Goal: Information Seeking & Learning: Check status

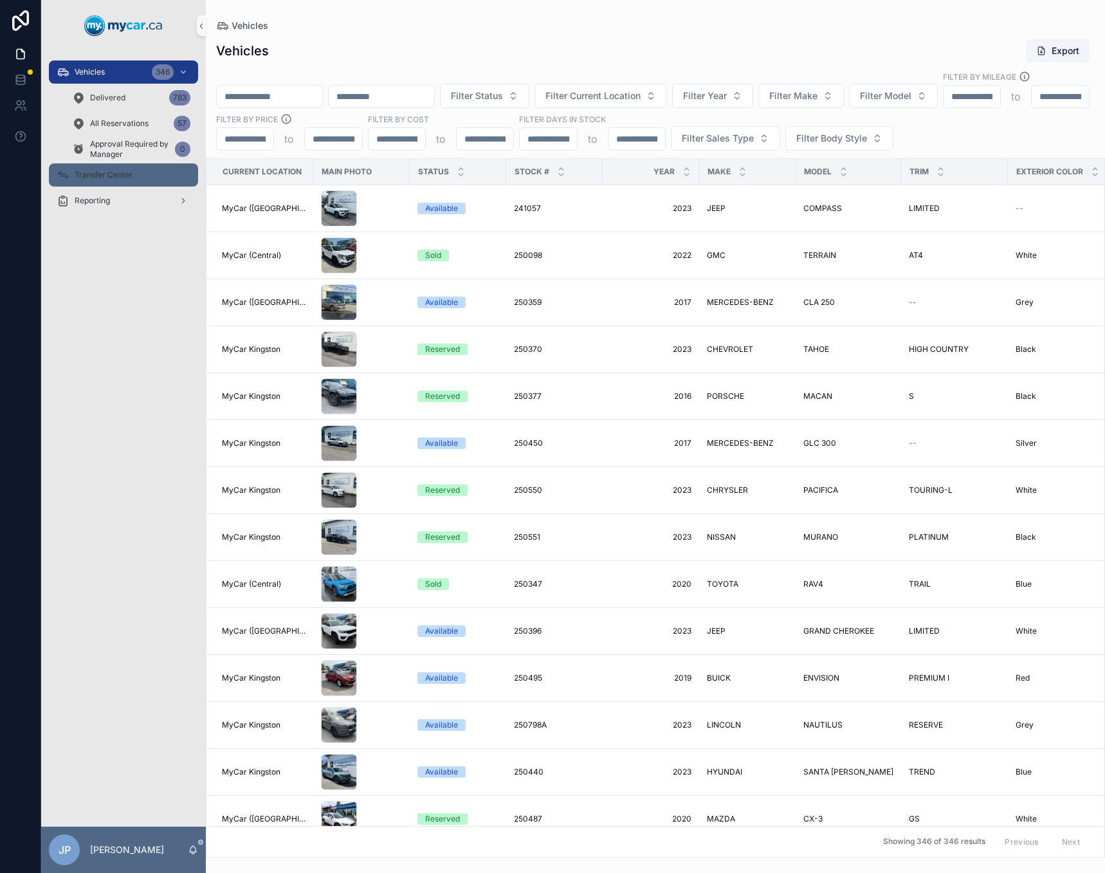
click at [128, 175] on span "Transfer Center" at bounding box center [104, 175] width 58 height 10
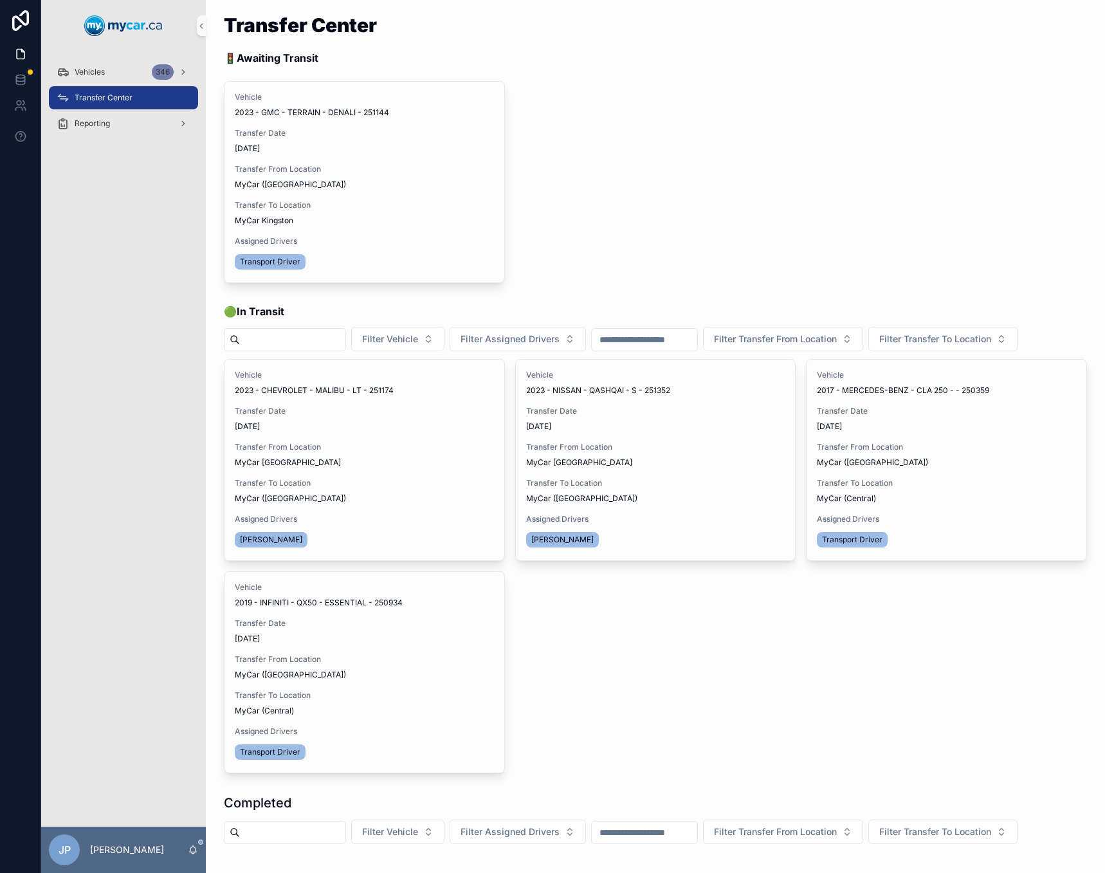
click at [754, 196] on div "Vehicle 2023 - GMC - TERRAIN - DENALI - 251144 Transfer Date [DATE] Transfer Fr…" at bounding box center [655, 182] width 863 height 202
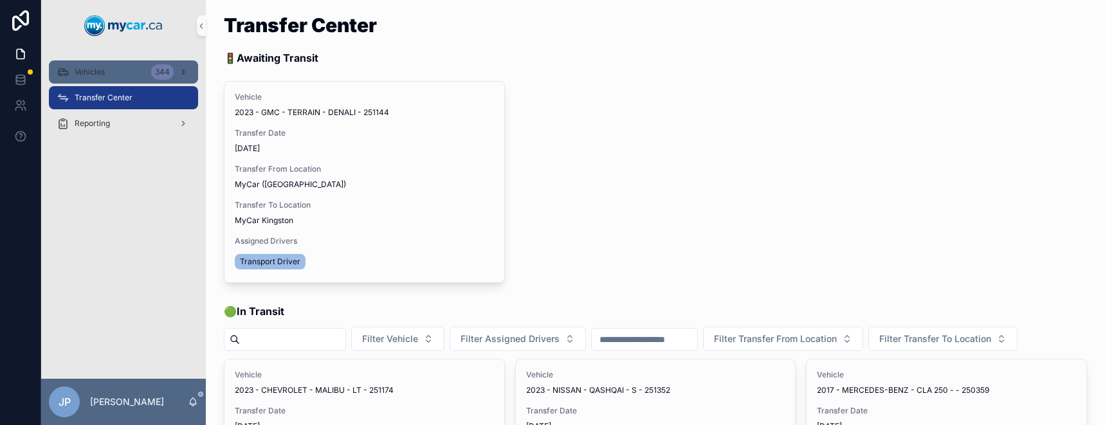
click at [91, 63] on div "Vehicles 344" at bounding box center [124, 72] width 134 height 21
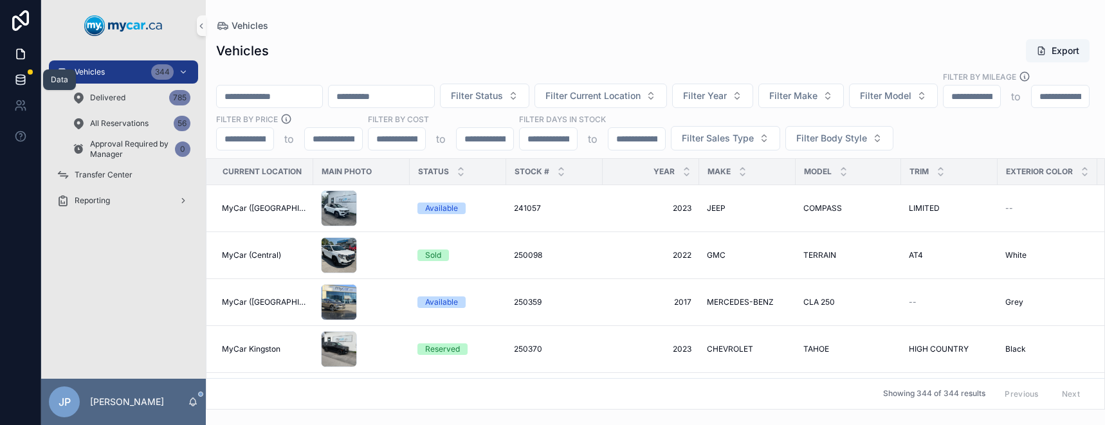
click at [14, 75] on icon at bounding box center [20, 79] width 13 height 13
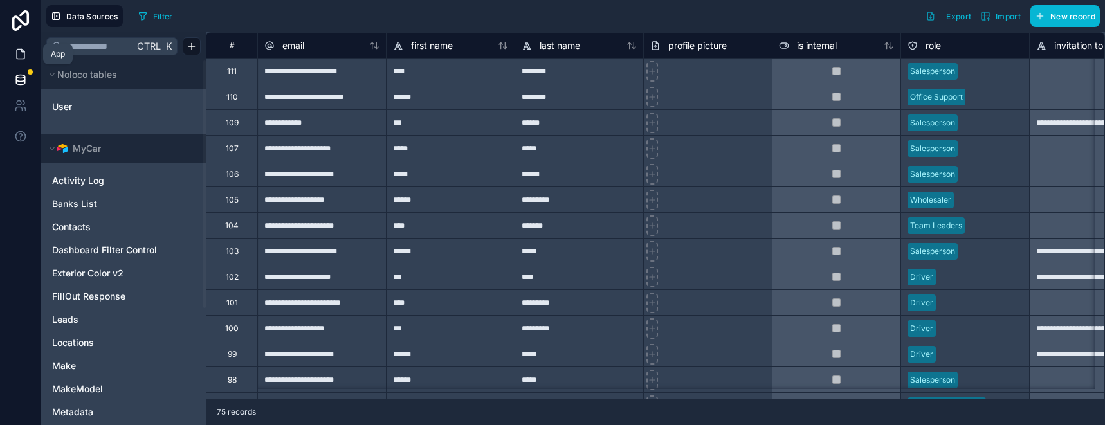
click at [21, 57] on icon at bounding box center [20, 54] width 13 height 13
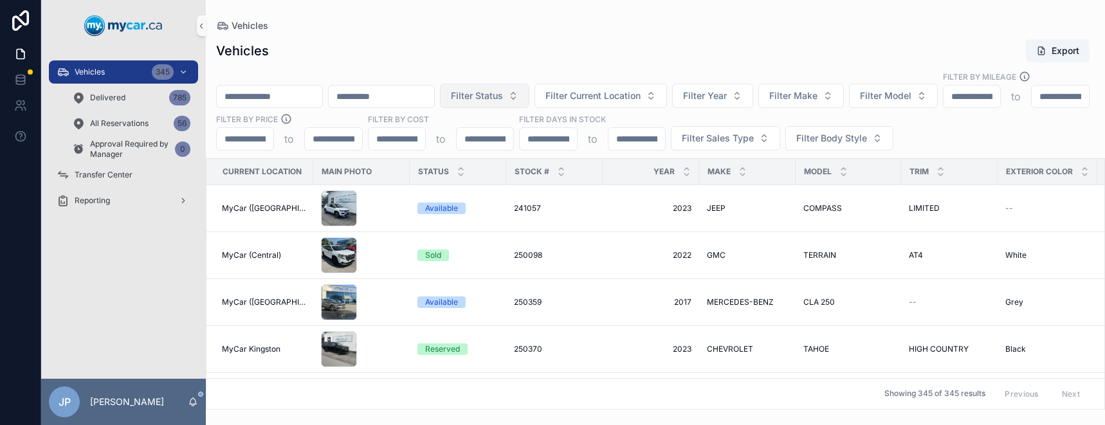
click at [529, 87] on button "Filter Status" at bounding box center [484, 96] width 89 height 24
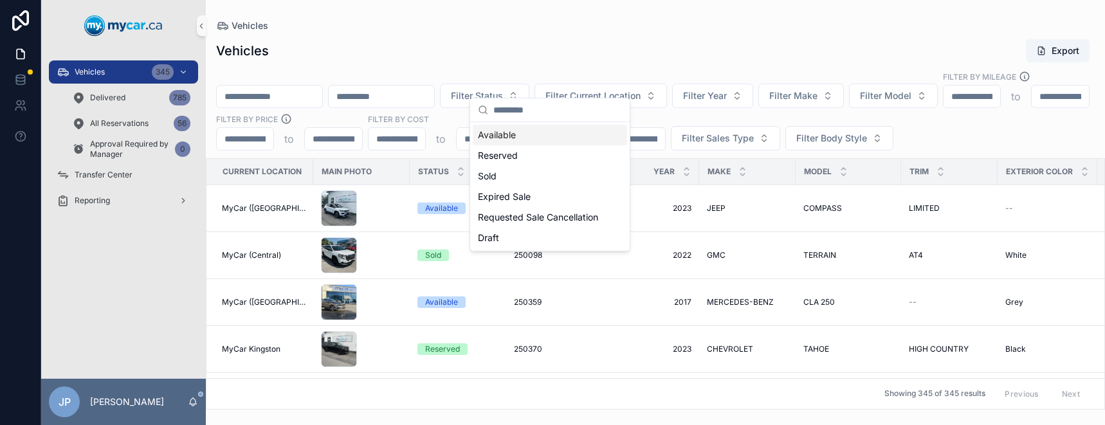
click at [602, 42] on div "Vehicles Export" at bounding box center [655, 51] width 878 height 24
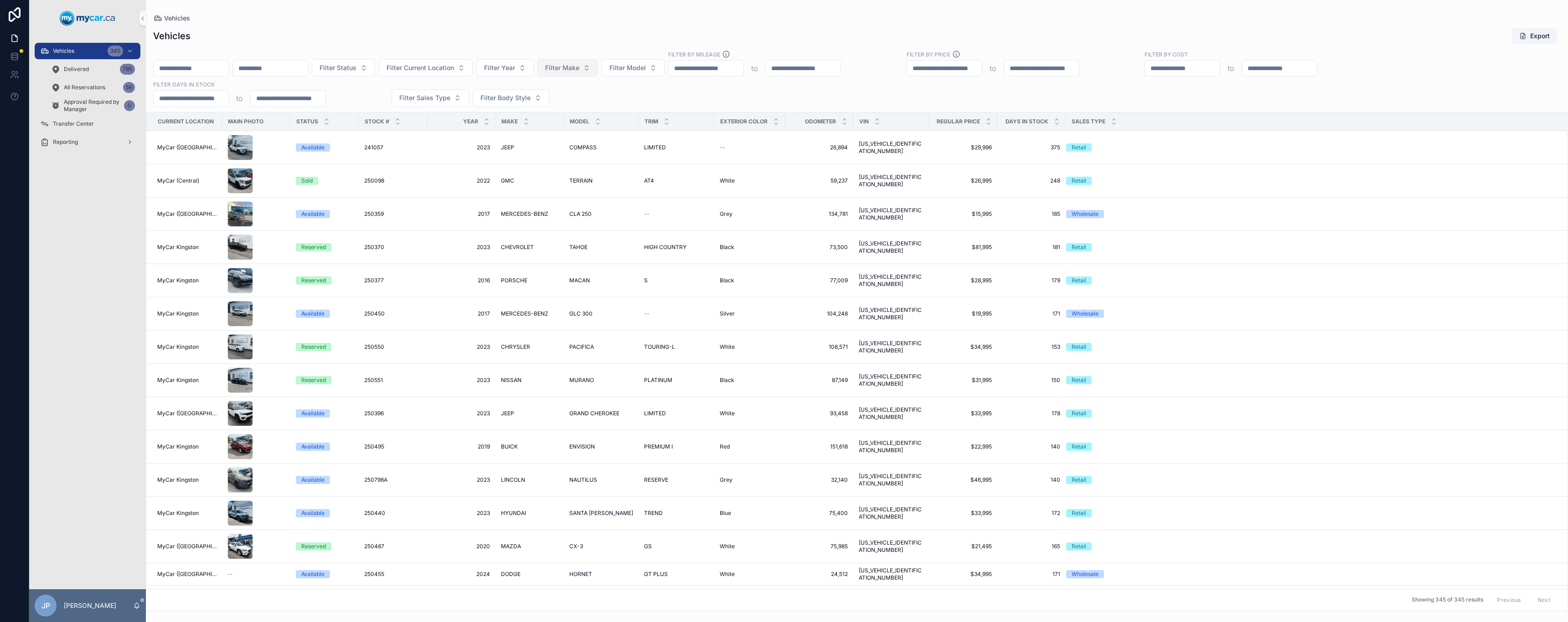
click at [598, 64] on button "Filter Make" at bounding box center [568, 68] width 61 height 17
click at [595, 223] on div "VOLVO" at bounding box center [615, 223] width 109 height 15
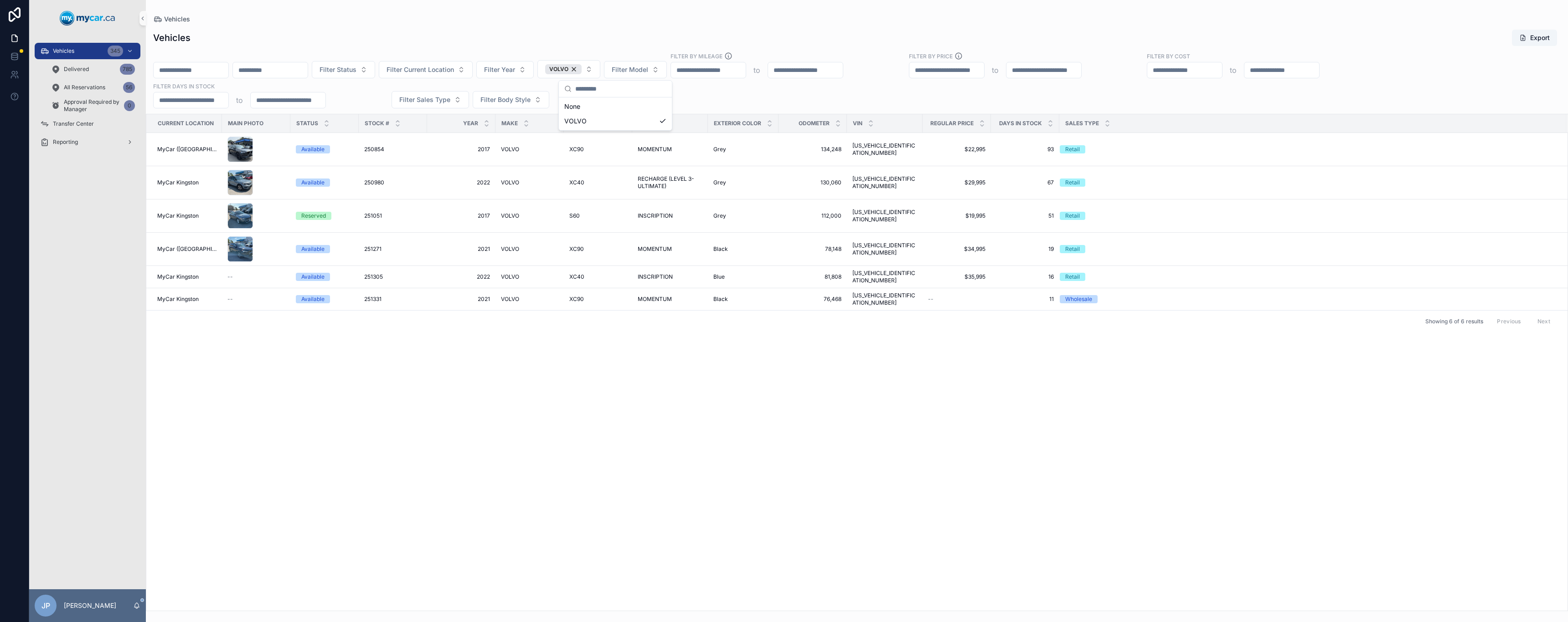
drag, startPoint x: 732, startPoint y: 91, endPoint x: 726, endPoint y: 93, distance: 6.3
click at [731, 91] on div "Filter Status Filter Current Location Filter Year VOLVO Filter Model Filter By …" at bounding box center [857, 80] width 1422 height 57
click at [573, 295] on span "XC90" at bounding box center [576, 299] width 15 height 7
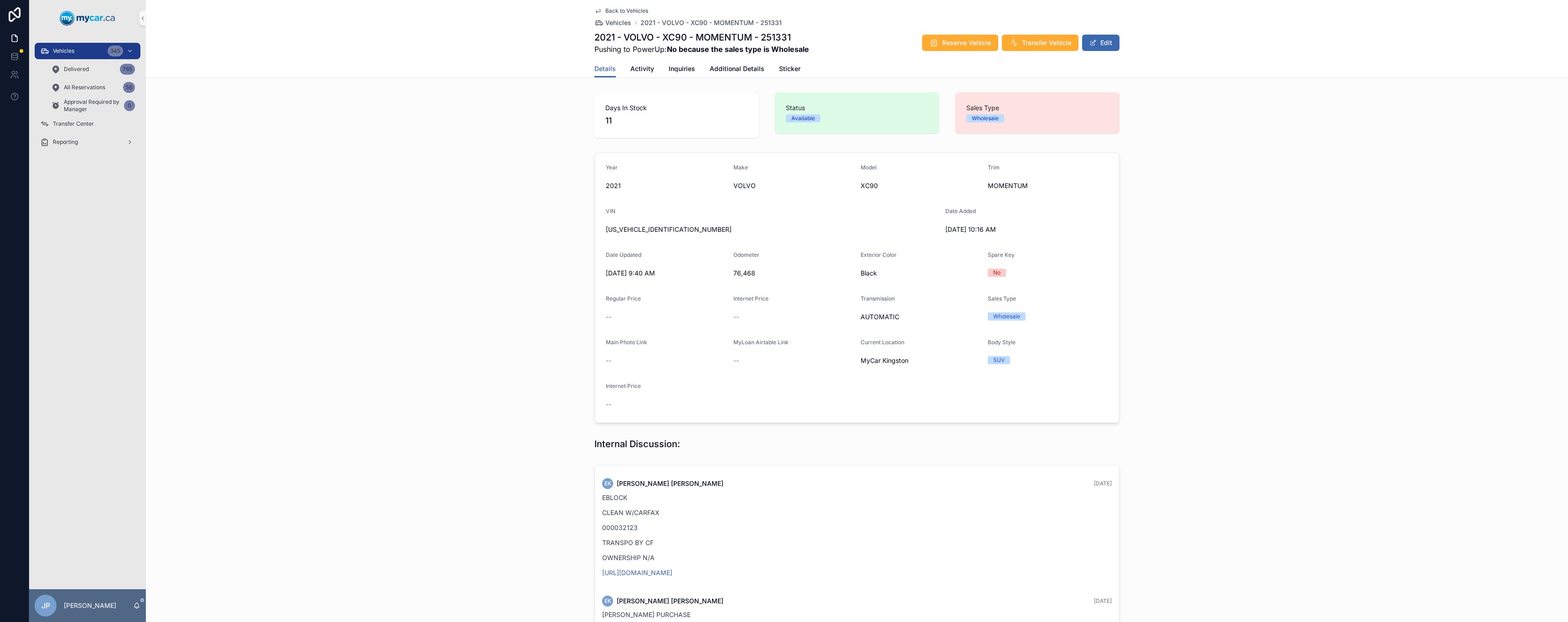
click at [594, 9] on icon "scrollable content" at bounding box center [598, 11] width 7 height 7
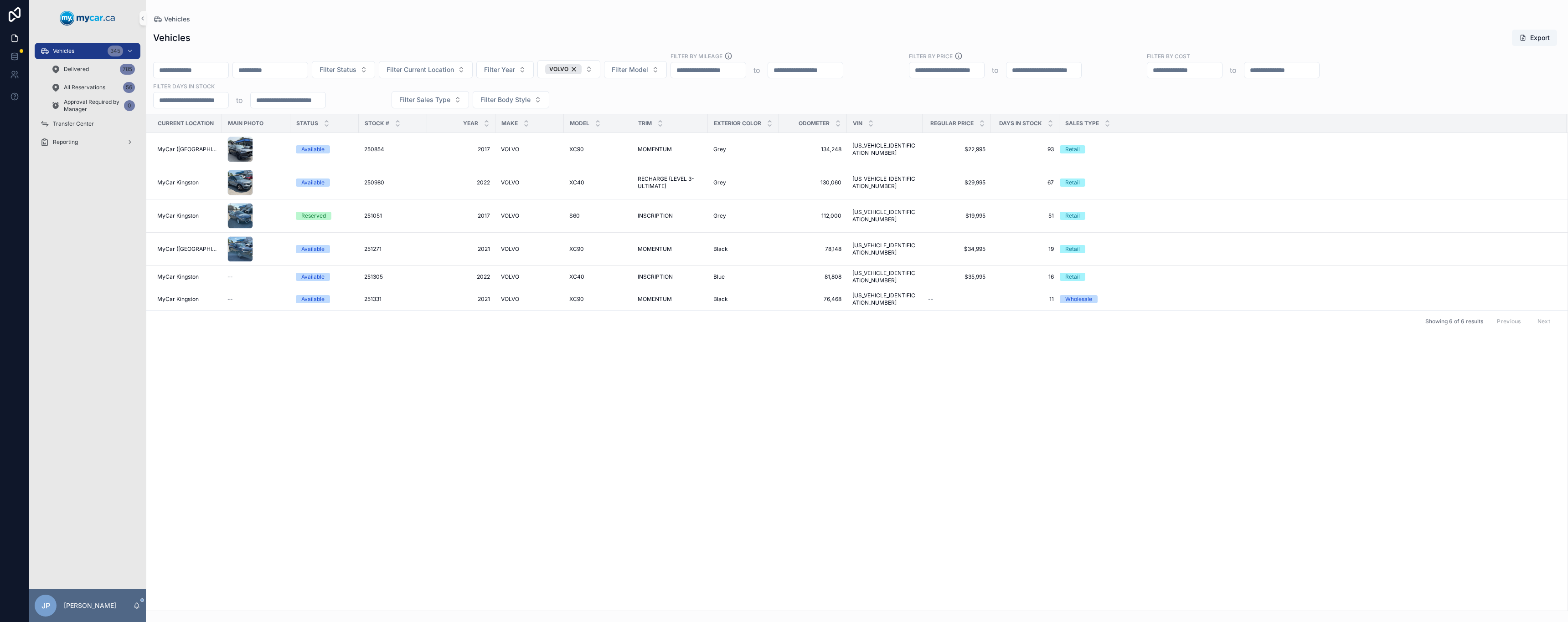
click at [783, 292] on span "[US_VEHICLE_IDENTIFICATION_NUMBER]" at bounding box center [884, 299] width 65 height 15
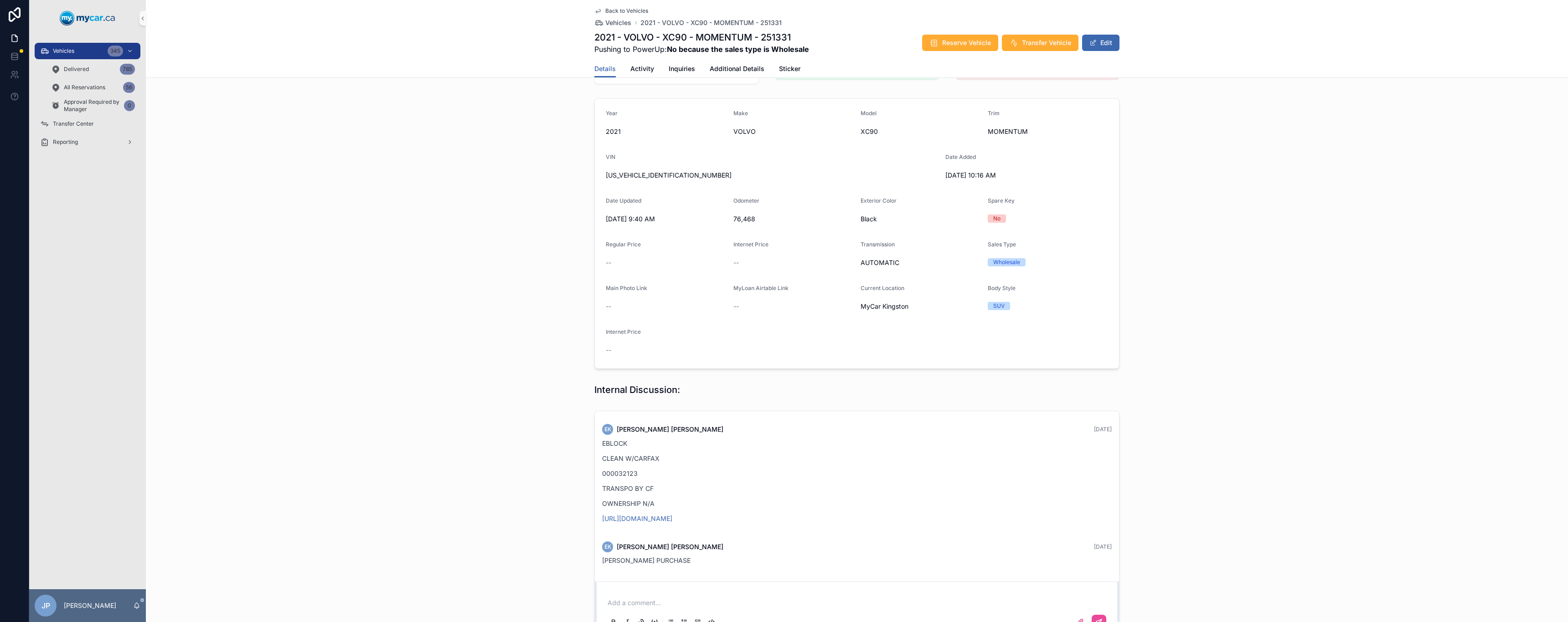
scroll to position [47, 0]
click at [83, 52] on div "Vehicles 345" at bounding box center [88, 51] width 95 height 15
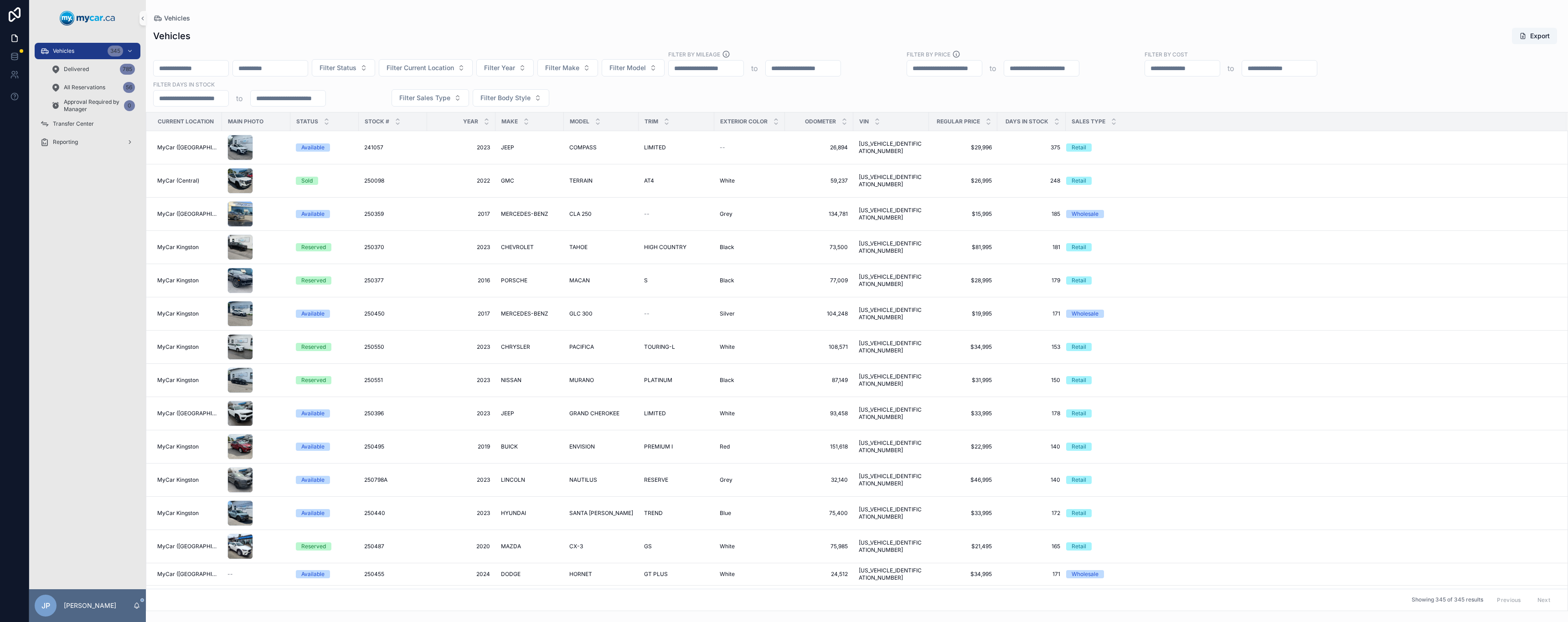
click at [228, 69] on input "scrollable content" at bounding box center [191, 68] width 74 height 13
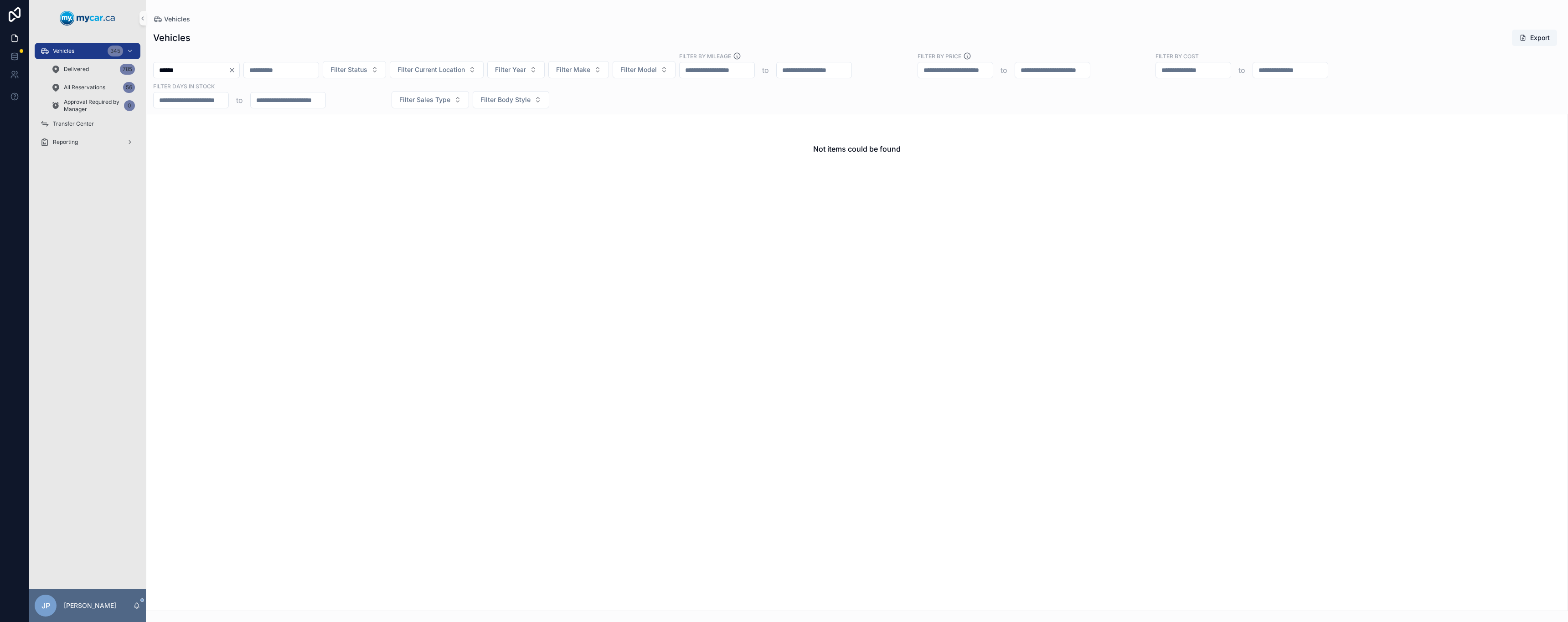
drag, startPoint x: 218, startPoint y: 70, endPoint x: 147, endPoint y: 62, distance: 71.4
click at [147, 62] on div "****** Filter Status Filter Current Location Filter Year Filter Make Filter Mod…" at bounding box center [857, 80] width 1422 height 57
type input "******"
click at [86, 72] on span "Delivered" at bounding box center [76, 69] width 25 height 7
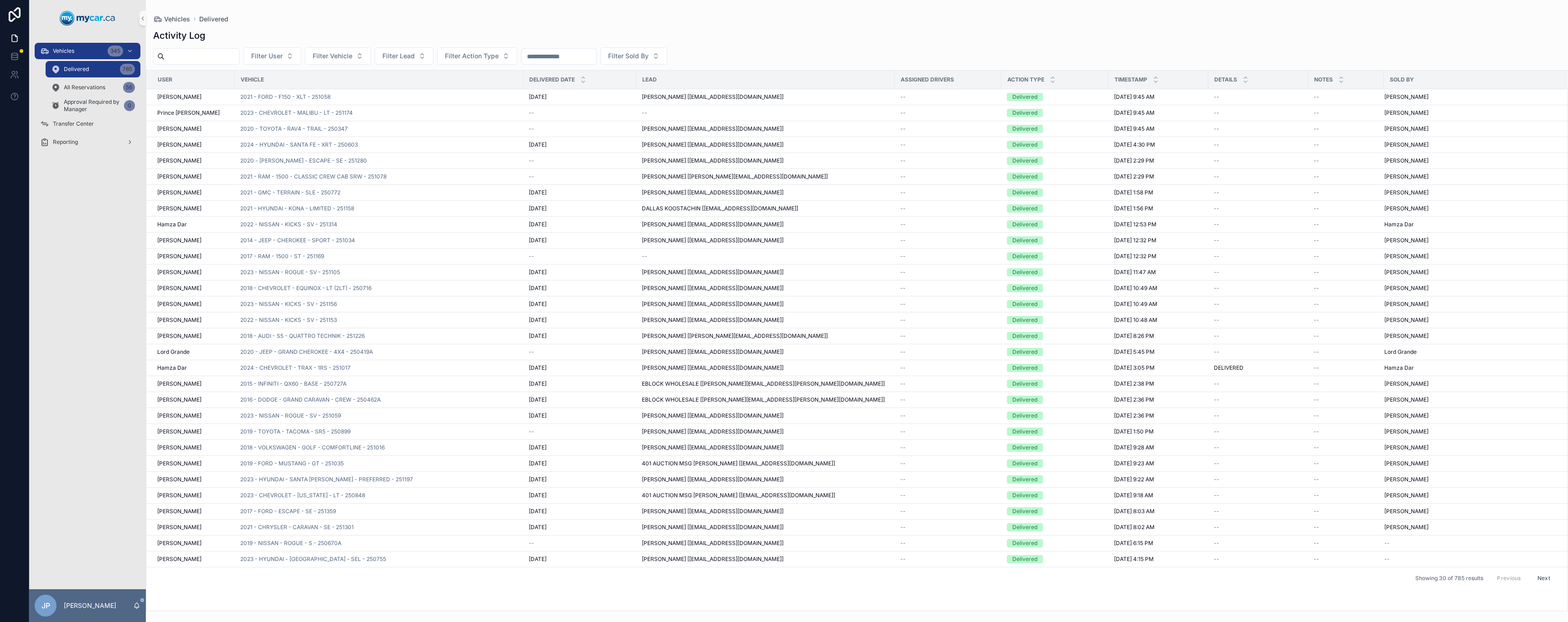
click at [189, 54] on input "scrollable content" at bounding box center [201, 57] width 74 height 13
type input "******"
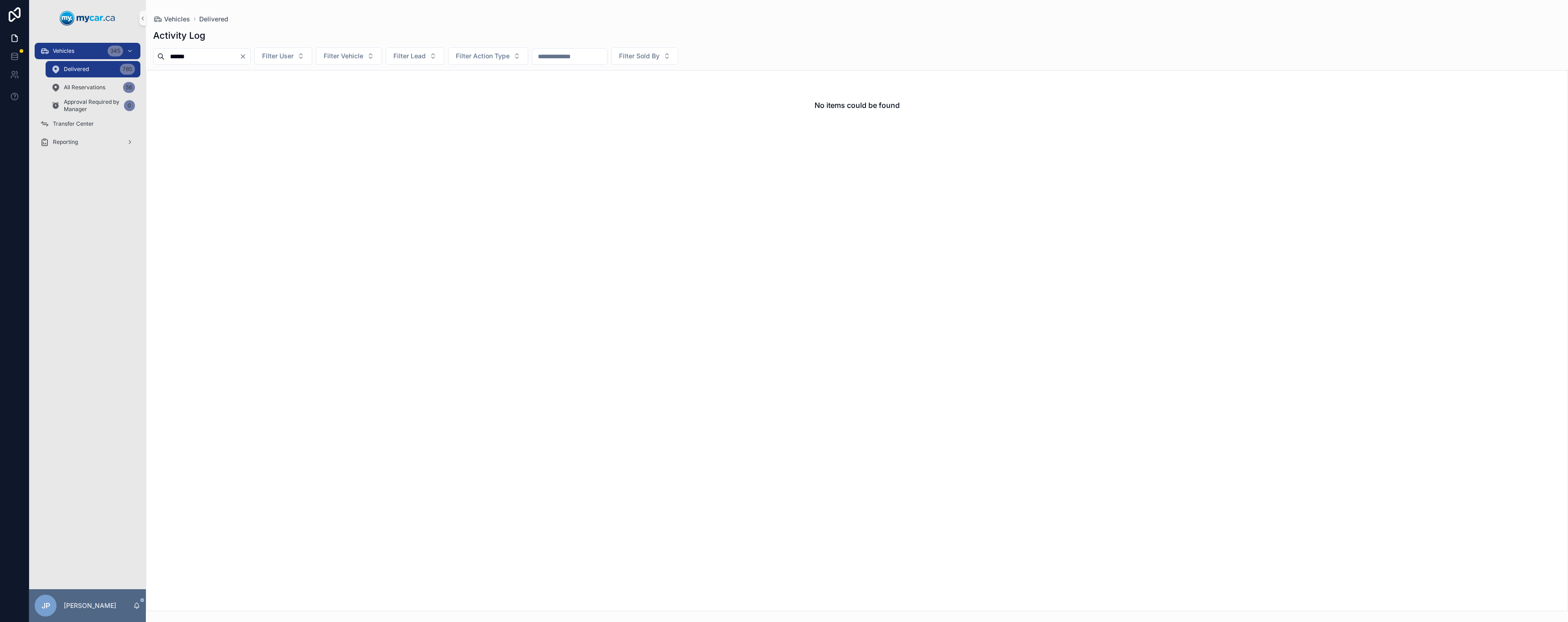
drag, startPoint x: 210, startPoint y: 56, endPoint x: 127, endPoint y: 77, distance: 85.6
click at [127, 77] on div "Vehicles 345 Delivered 785 All Reservations 56 Approval Required by Manager 0 T…" at bounding box center [798, 311] width 1539 height 622
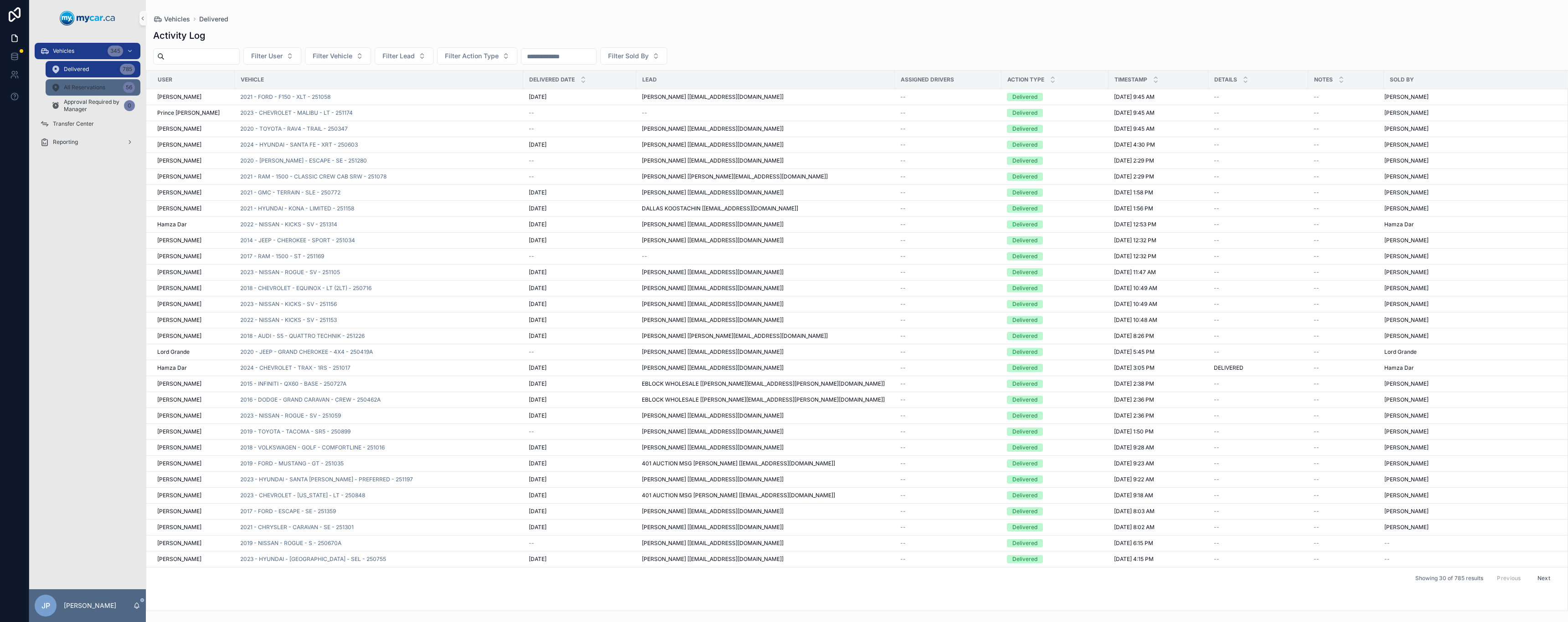
click at [95, 85] on span "All Reservations" at bounding box center [84, 87] width 42 height 7
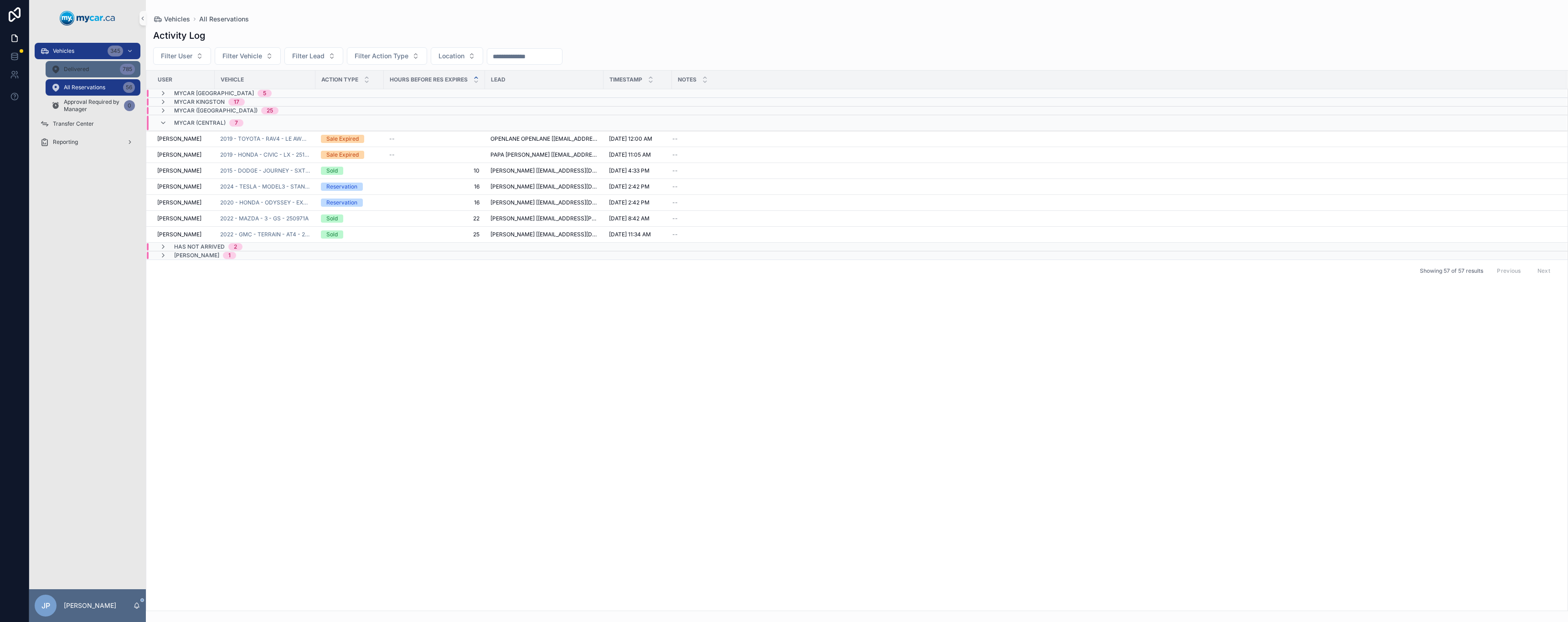
click at [84, 69] on span "Delivered" at bounding box center [76, 69] width 25 height 7
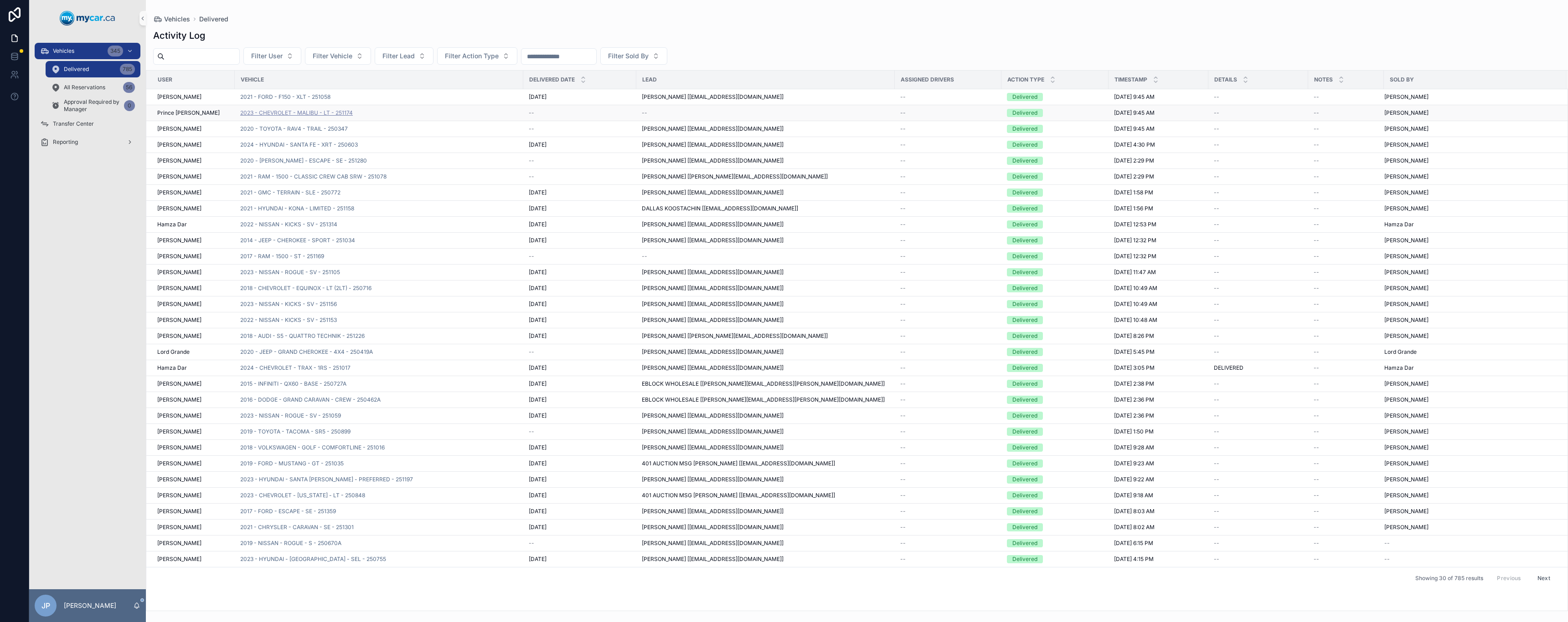
click at [291, 113] on span "2023 - CHEVROLET - MALIBU - LT - 251174" at bounding box center [296, 113] width 113 height 7
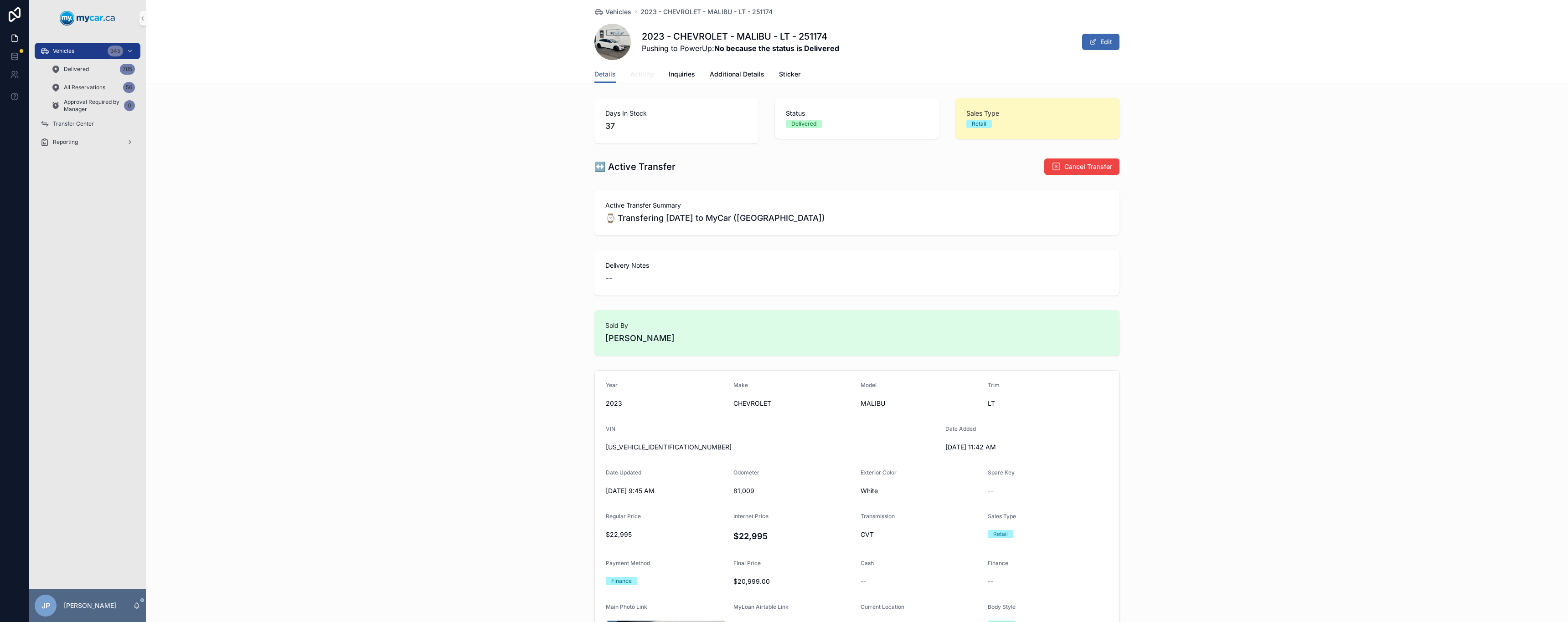
click at [641, 74] on span "Activity" at bounding box center [642, 74] width 23 height 9
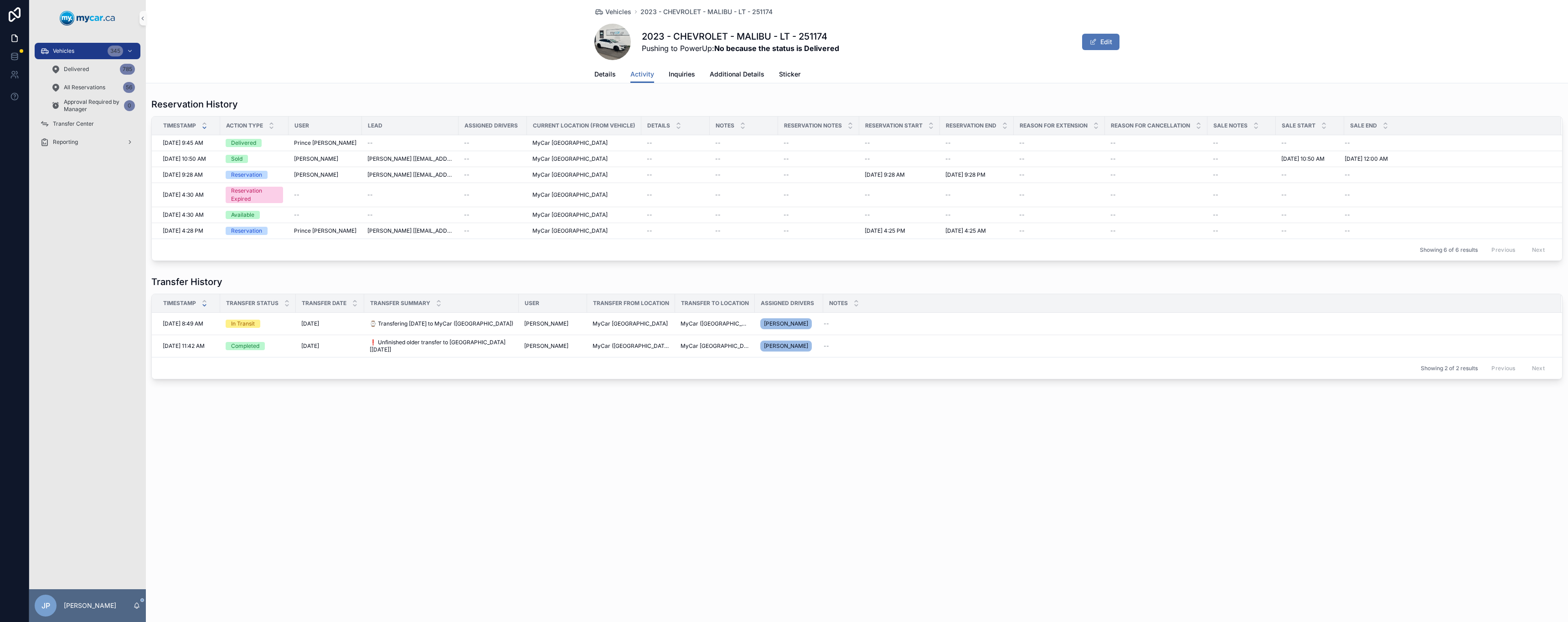
click at [783, 43] on button "Edit" at bounding box center [1100, 42] width 38 height 16
drag, startPoint x: 1109, startPoint y: 37, endPoint x: 878, endPoint y: 90, distance: 237.0
click at [783, 38] on button "Done" at bounding box center [1098, 42] width 42 height 16
click at [74, 53] on span "Vehicles" at bounding box center [64, 51] width 21 height 7
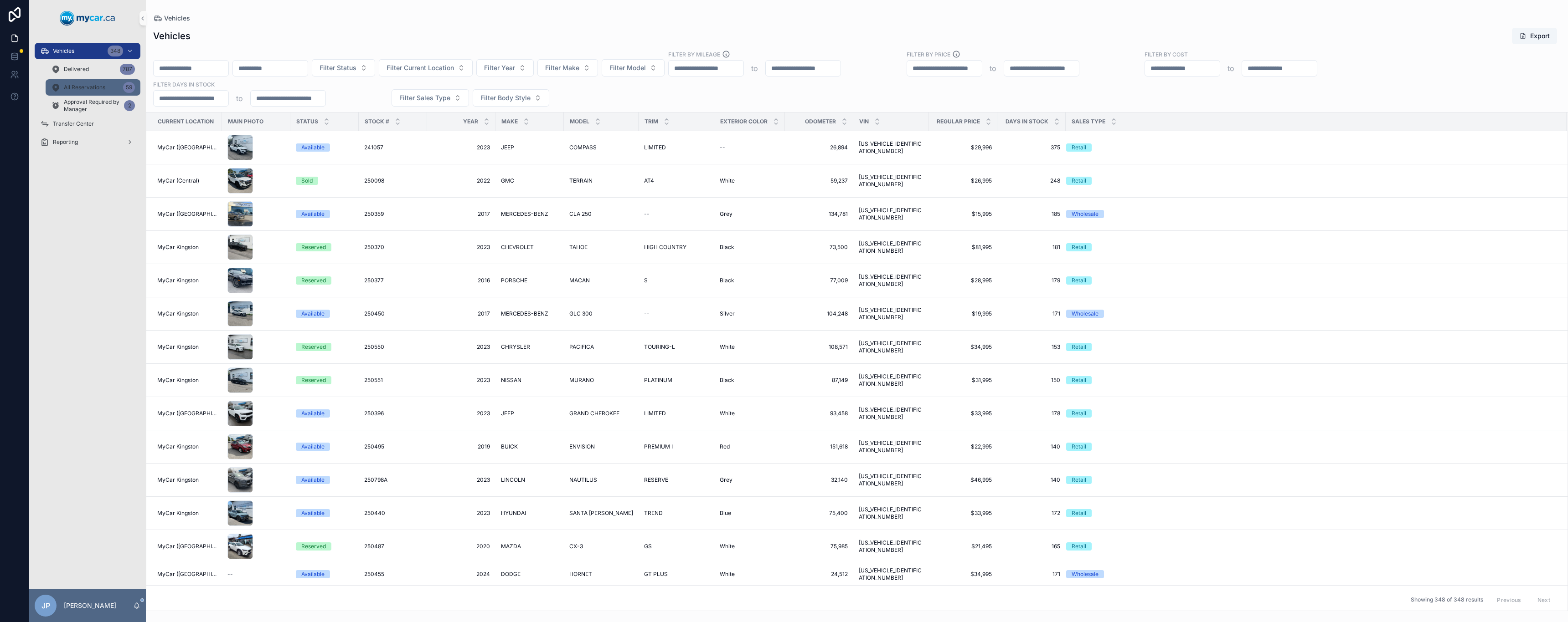
click at [108, 87] on div "All Reservations 59" at bounding box center [93, 87] width 84 height 15
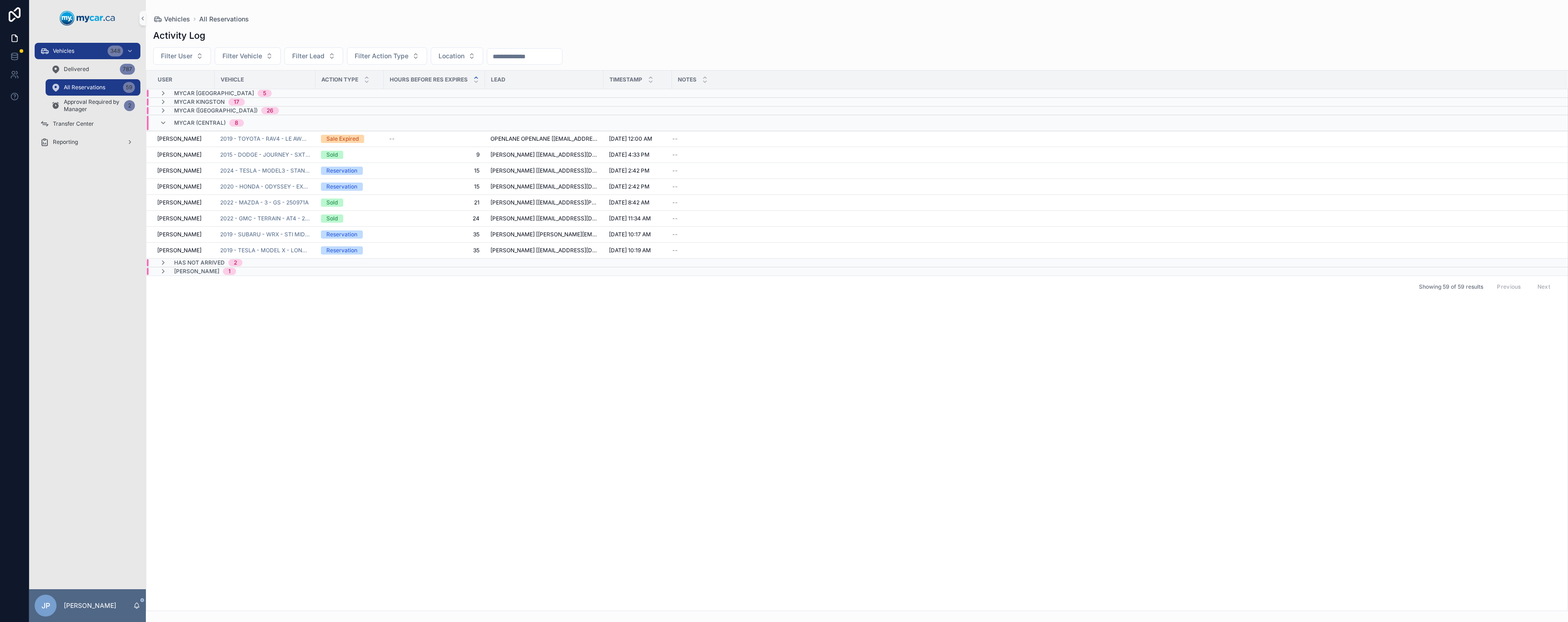
click at [184, 101] on span "MyCar Kingston" at bounding box center [199, 102] width 50 height 7
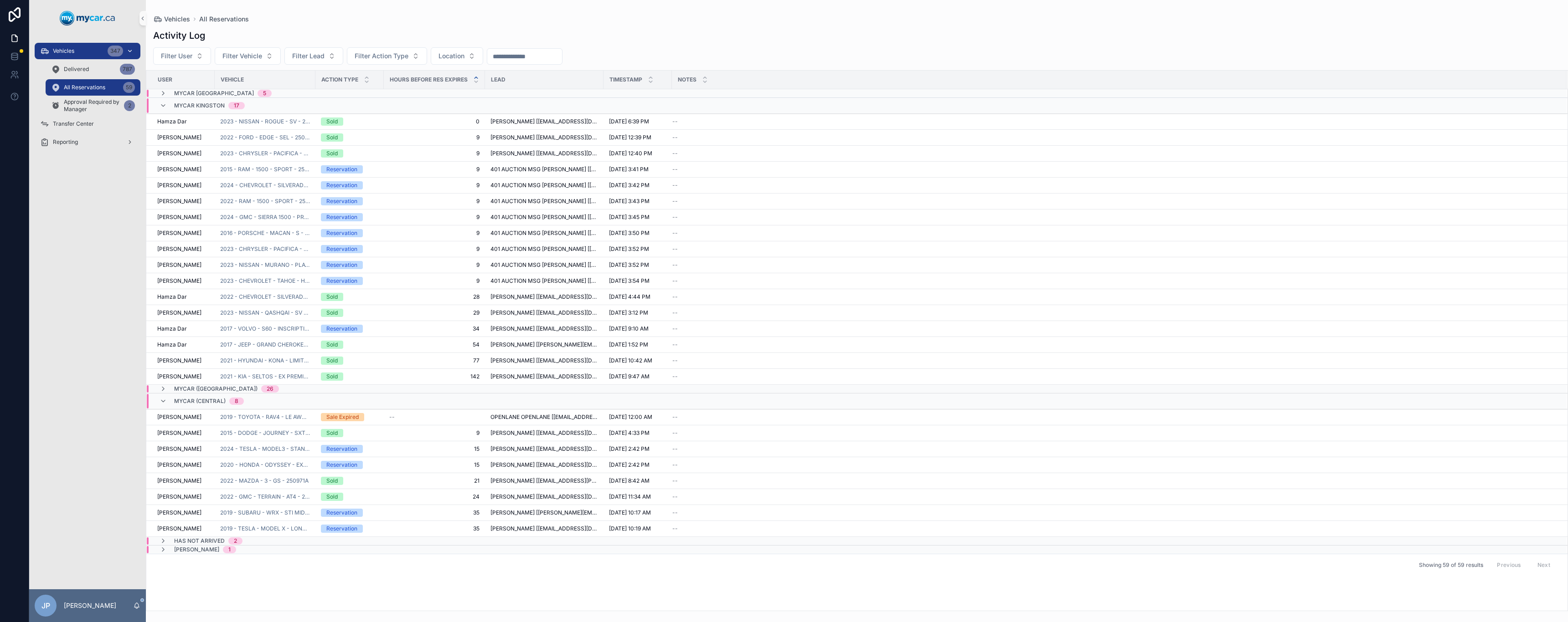
click at [56, 57] on div "Vehicles 347" at bounding box center [88, 51] width 95 height 15
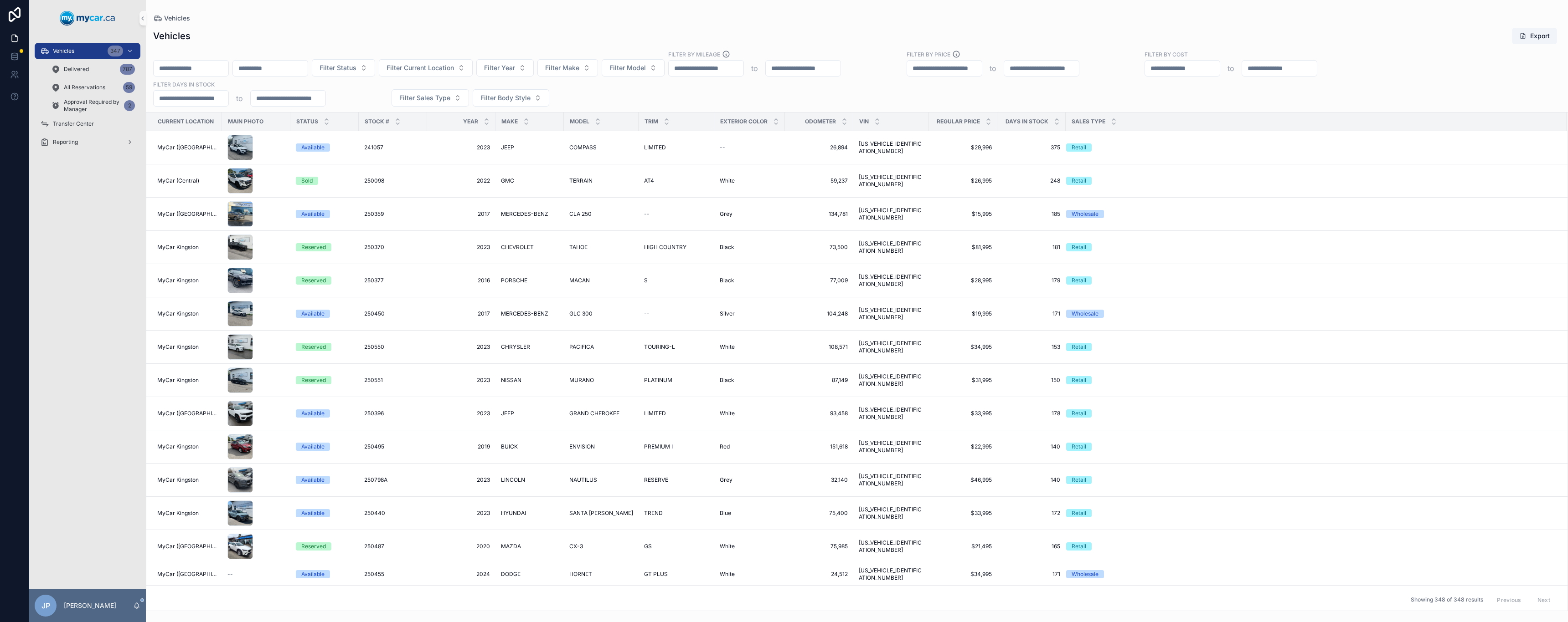
click at [192, 69] on input "scrollable content" at bounding box center [191, 68] width 74 height 13
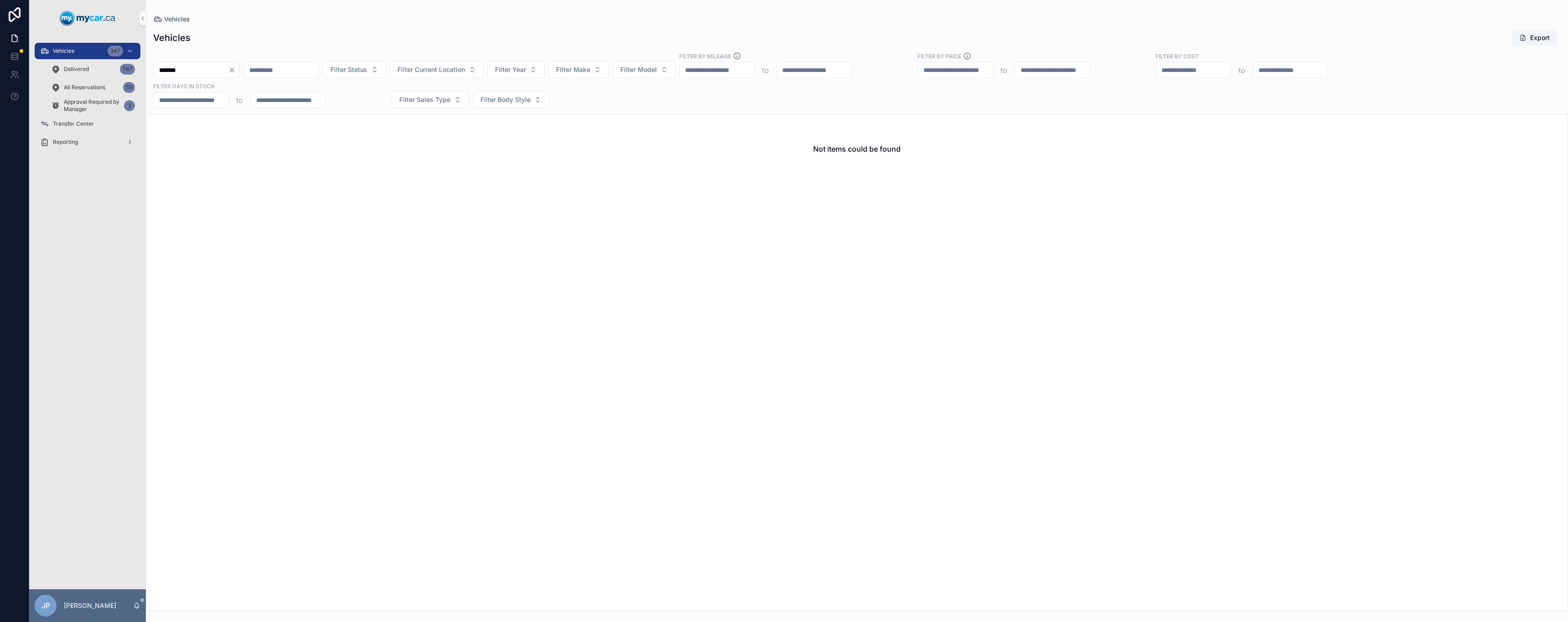
drag, startPoint x: 158, startPoint y: 68, endPoint x: 141, endPoint y: 69, distance: 17.0
click at [141, 69] on div "Vehicles 347 Delivered 787 All Reservations 59 Approval Required by Manager 2 T…" at bounding box center [798, 311] width 1539 height 622
type input "*******"
click at [91, 74] on div "Delivered 787" at bounding box center [93, 69] width 84 height 15
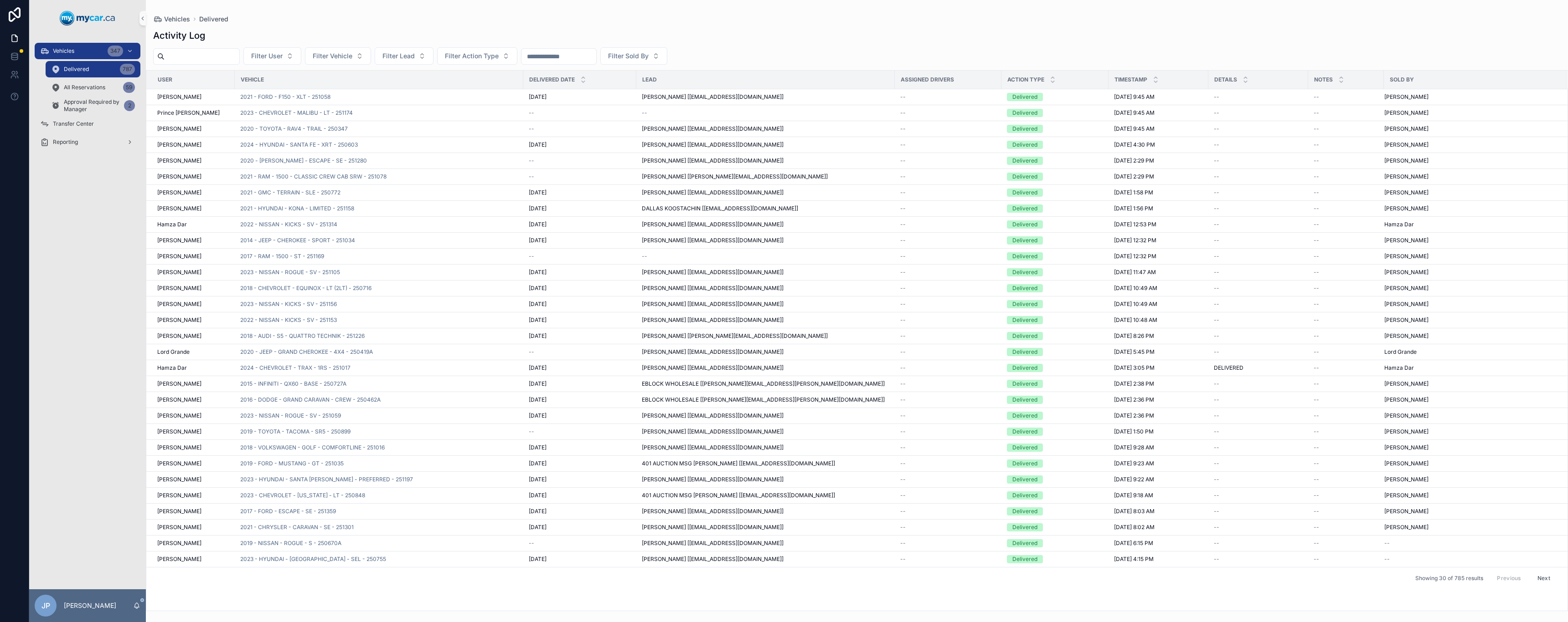
click at [193, 55] on input "scrollable content" at bounding box center [201, 57] width 74 height 13
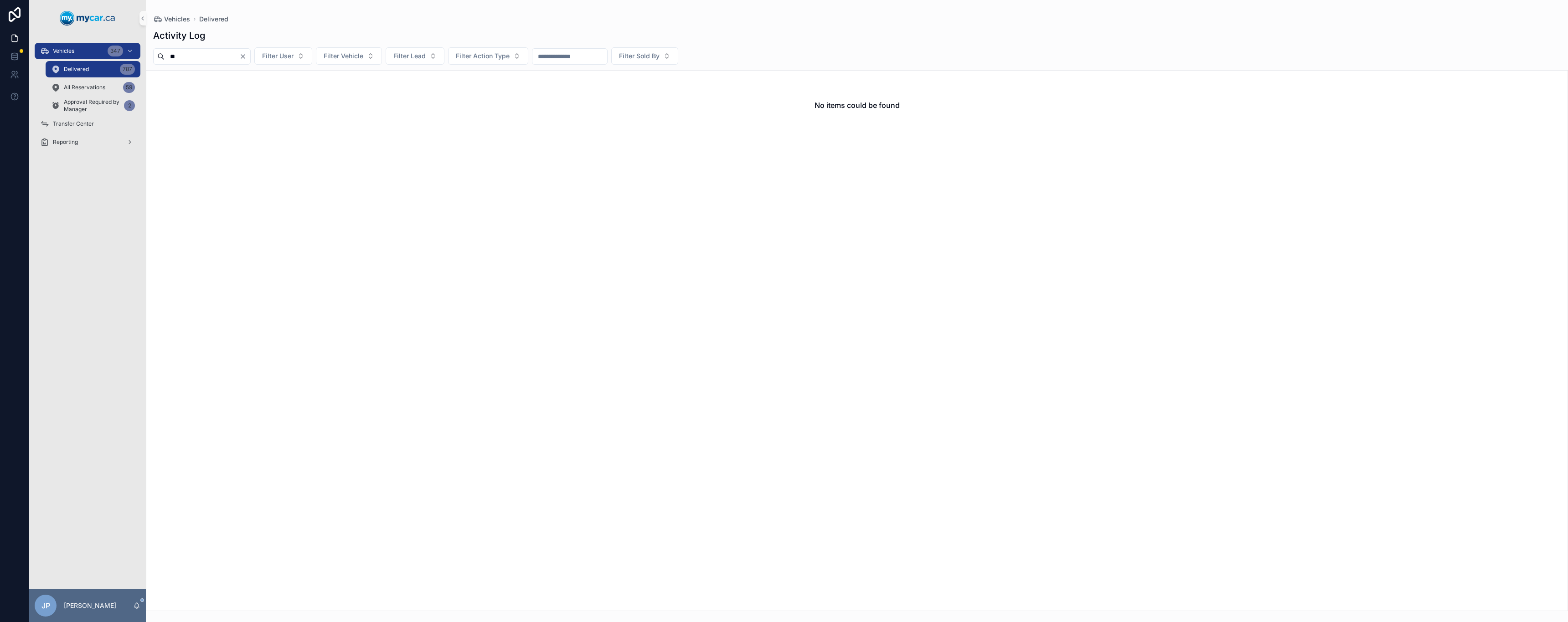
type input "*"
type input "*******"
click at [94, 86] on span "All Reservations" at bounding box center [84, 87] width 42 height 7
